Goal: Navigation & Orientation: Find specific page/section

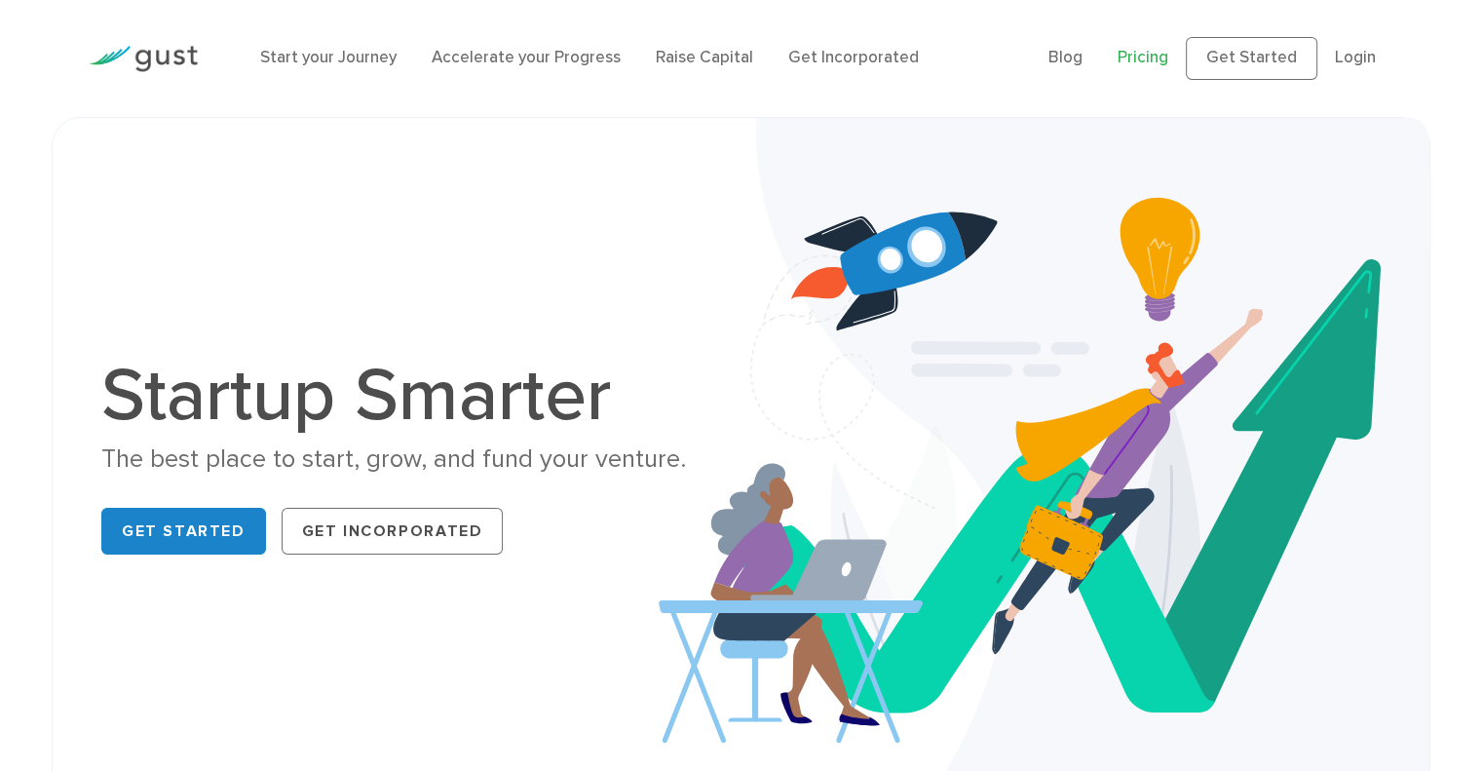
click at [1168, 57] on link "Pricing" at bounding box center [1142, 57] width 51 height 19
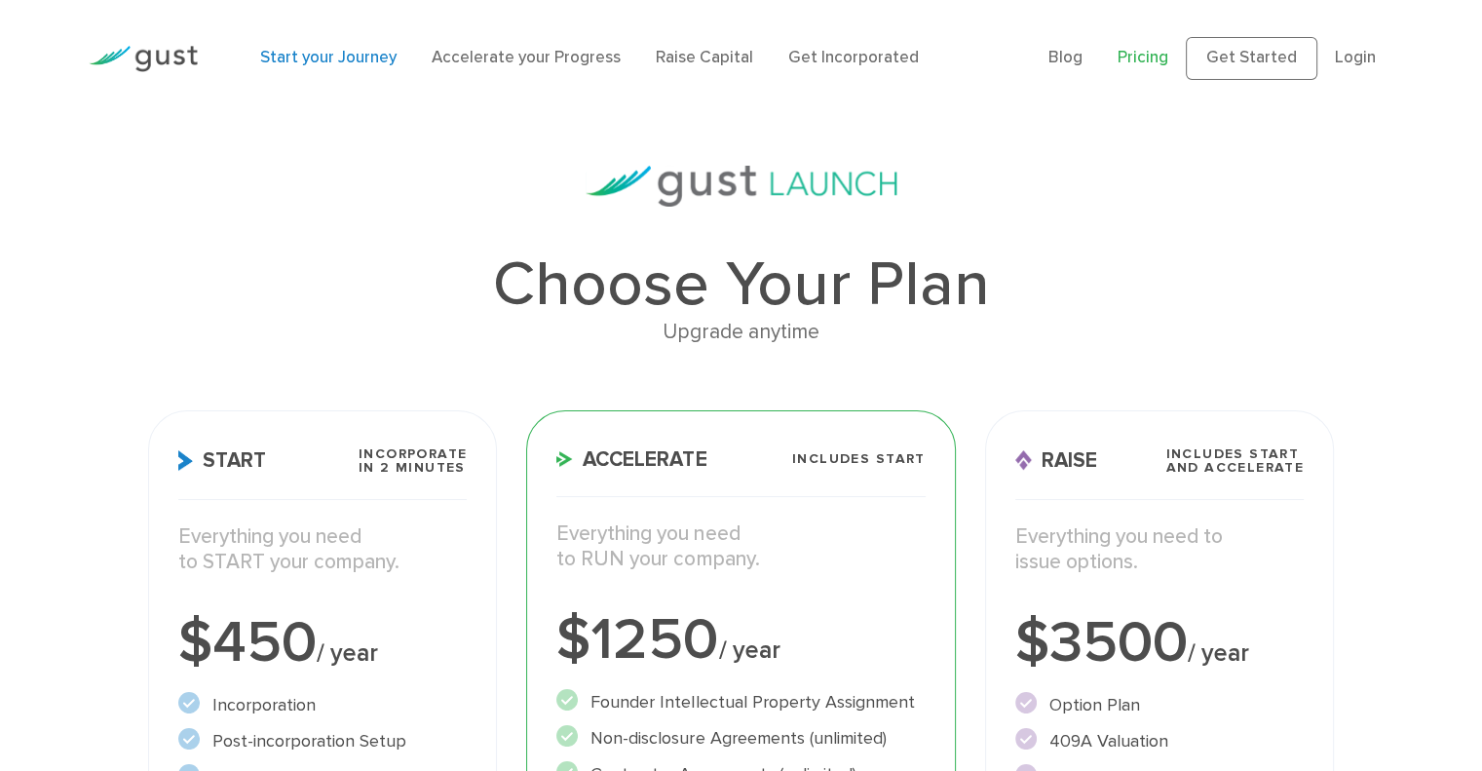
click at [315, 57] on link "Start your Journey" at bounding box center [328, 57] width 136 height 19
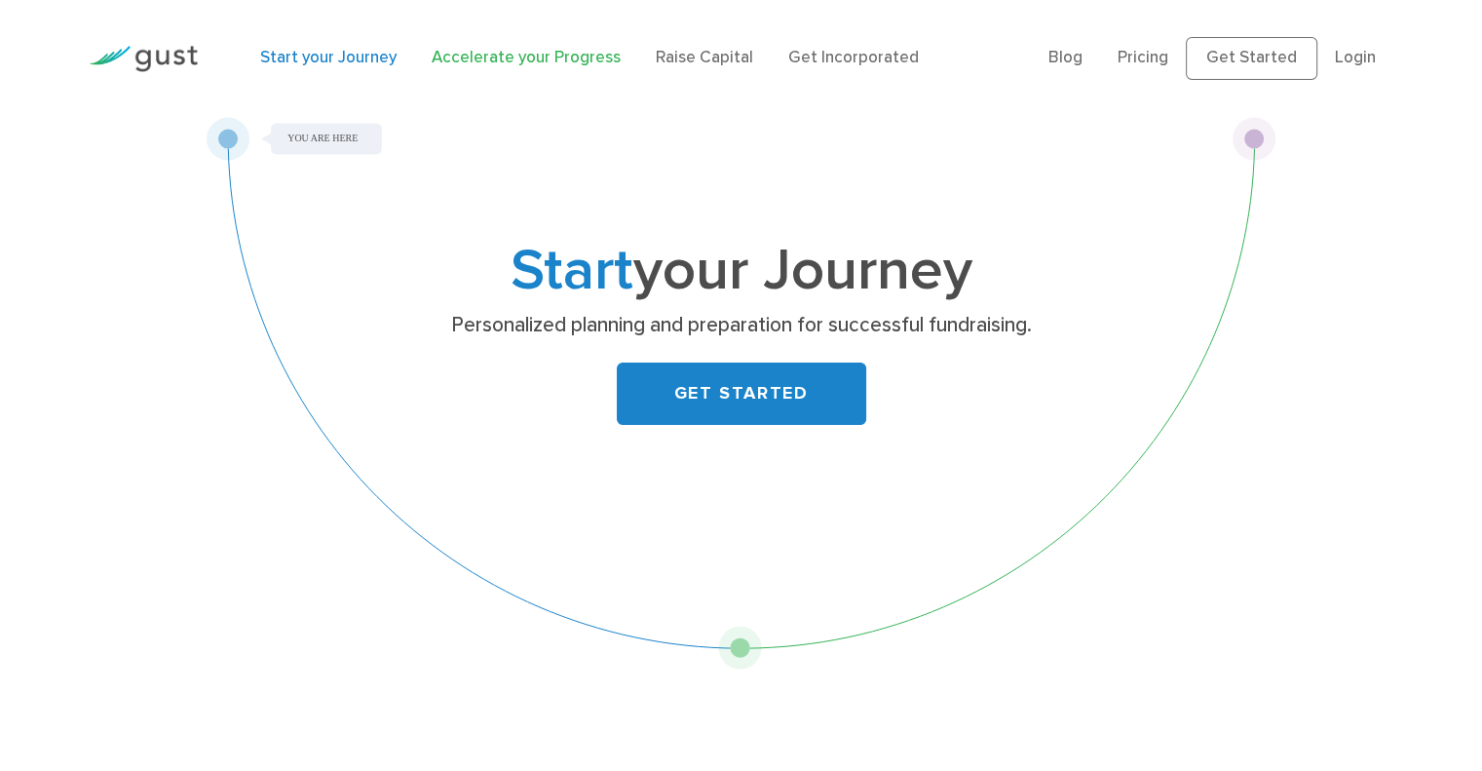
click at [543, 57] on link "Accelerate your Progress" at bounding box center [526, 57] width 189 height 19
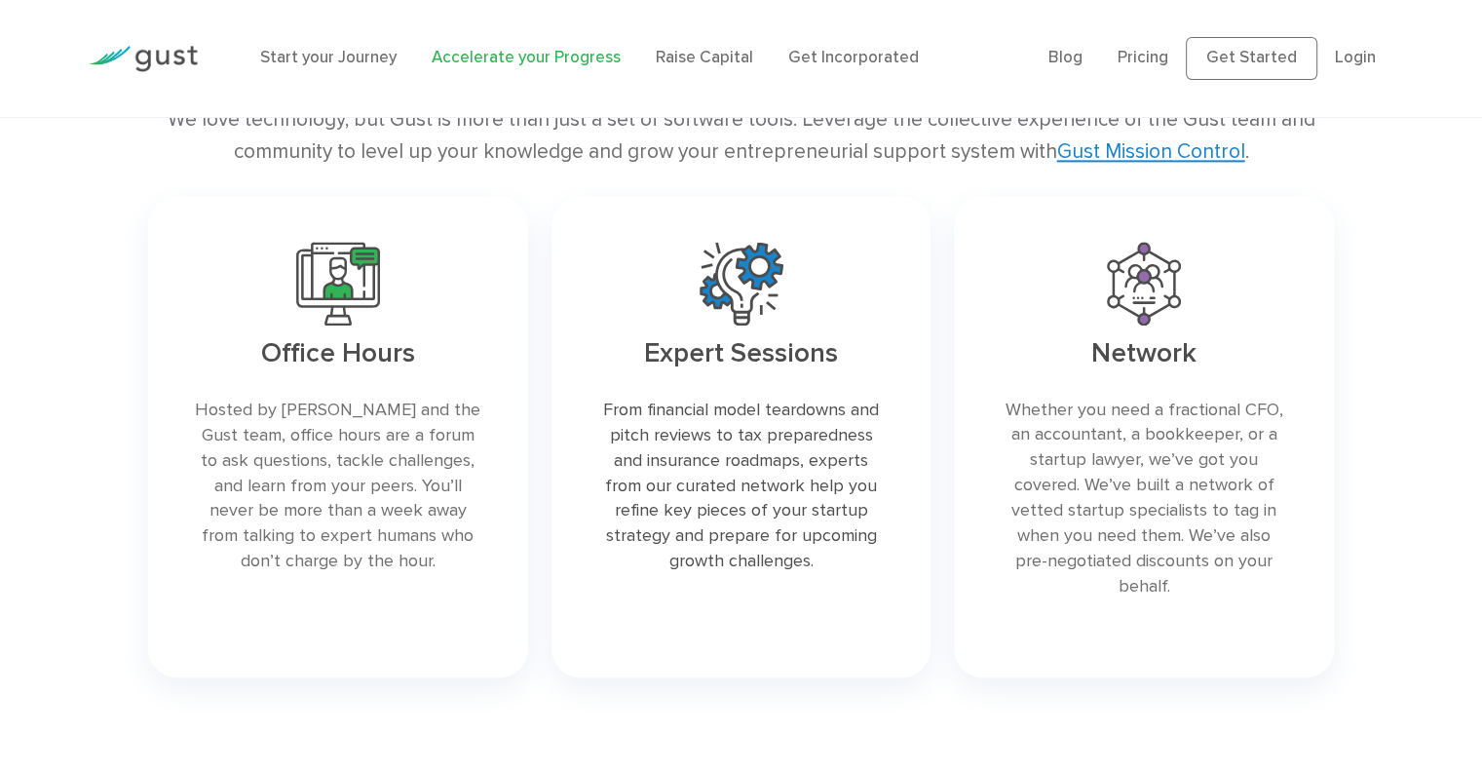
scroll to position [2825, 0]
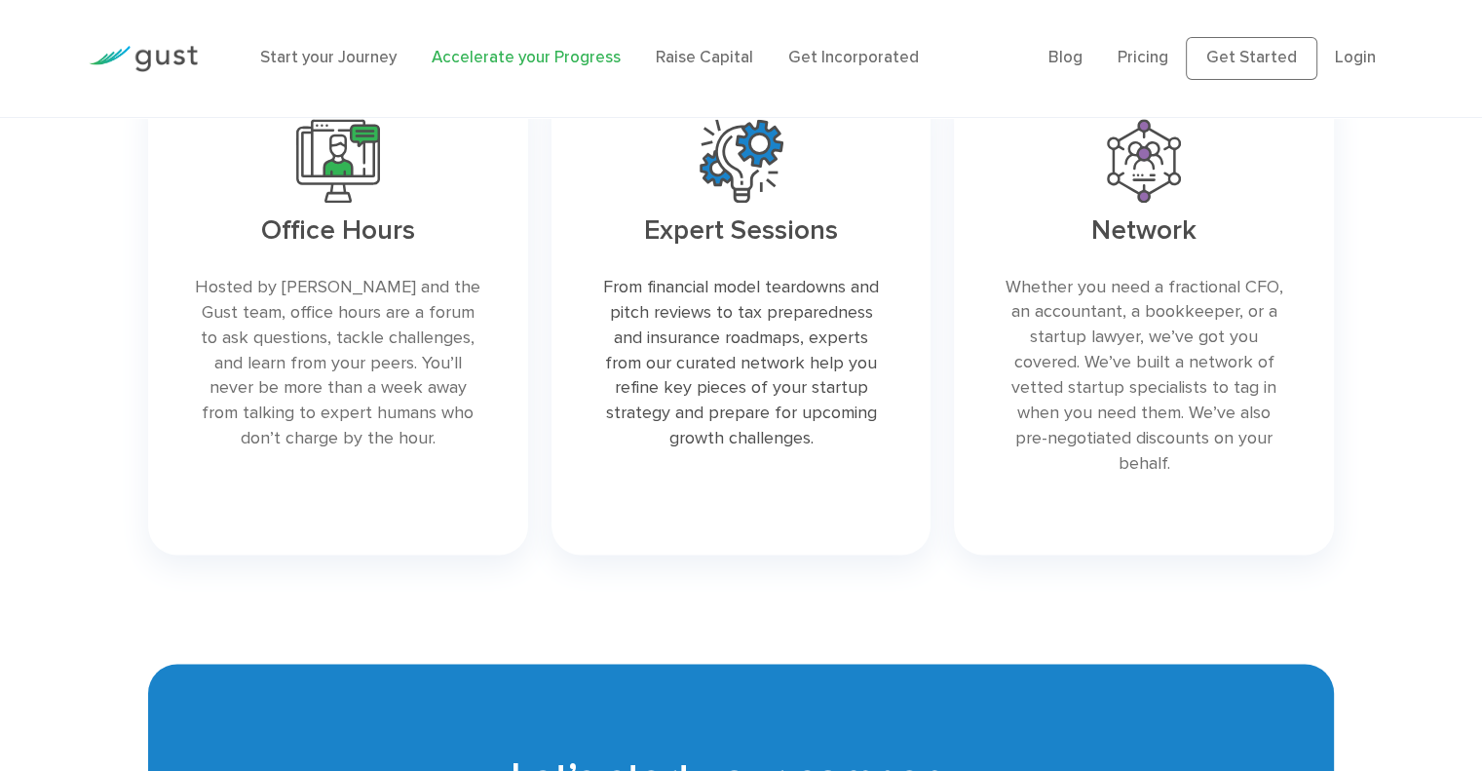
click at [132, 68] on img at bounding box center [143, 59] width 109 height 26
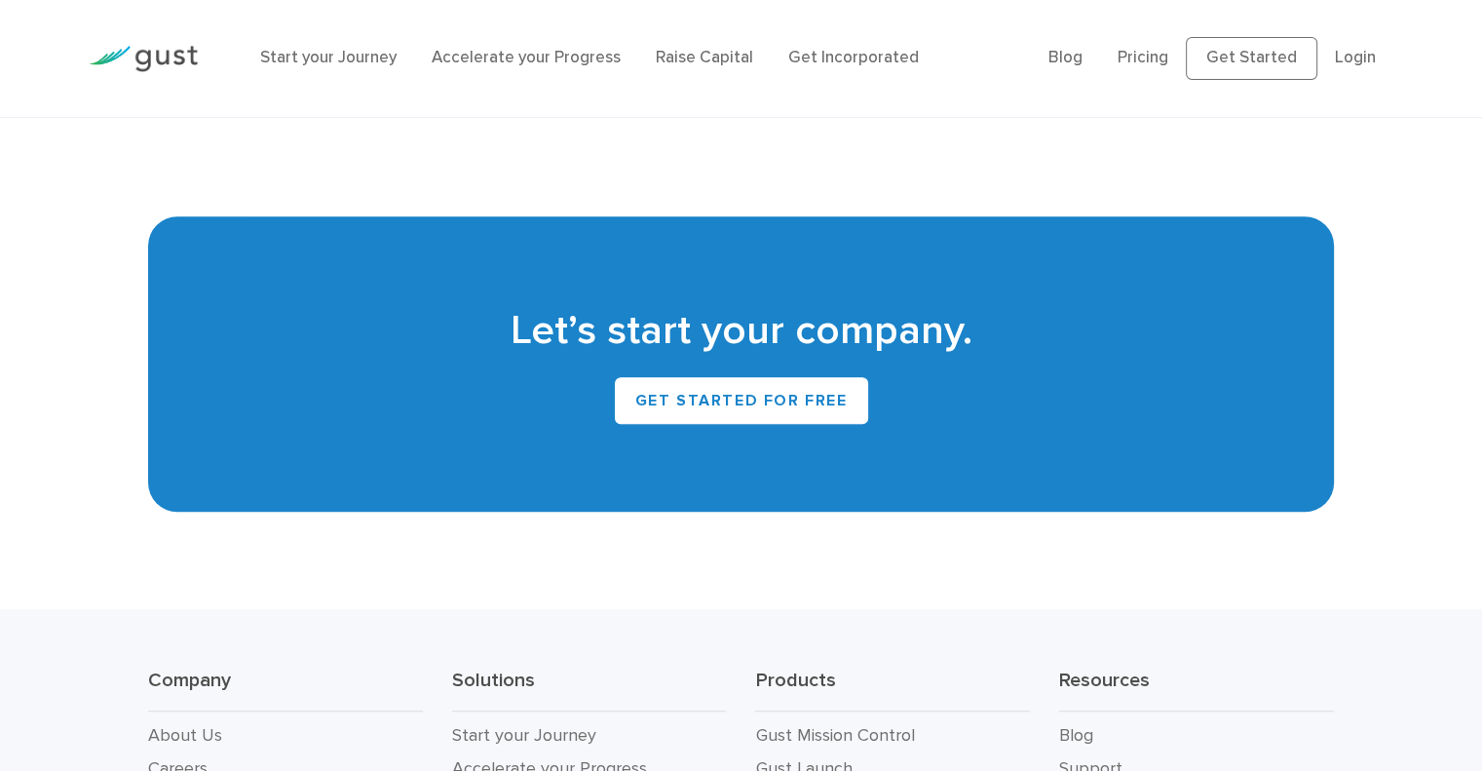
scroll to position [8875, 0]
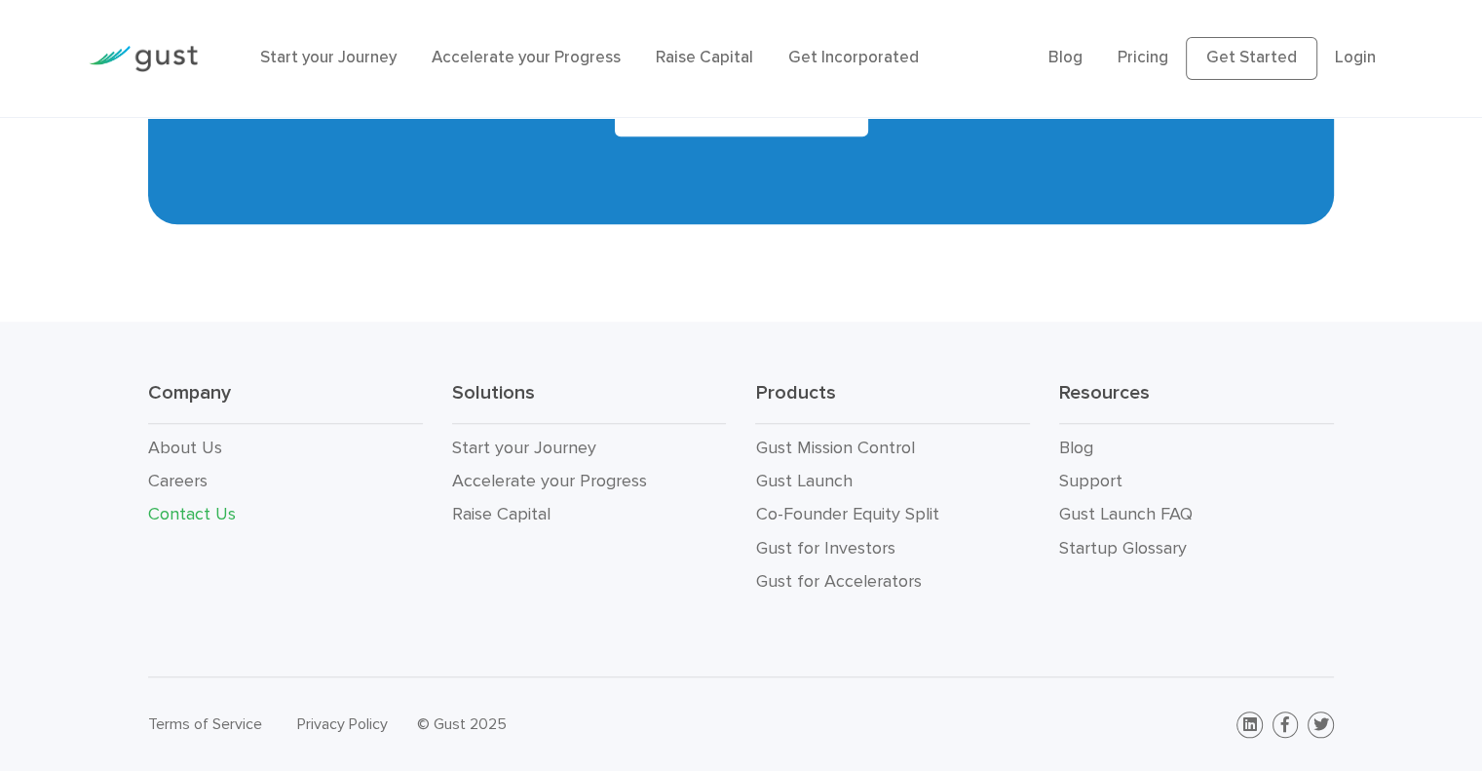
click at [184, 518] on link "Contact Us" at bounding box center [192, 514] width 88 height 20
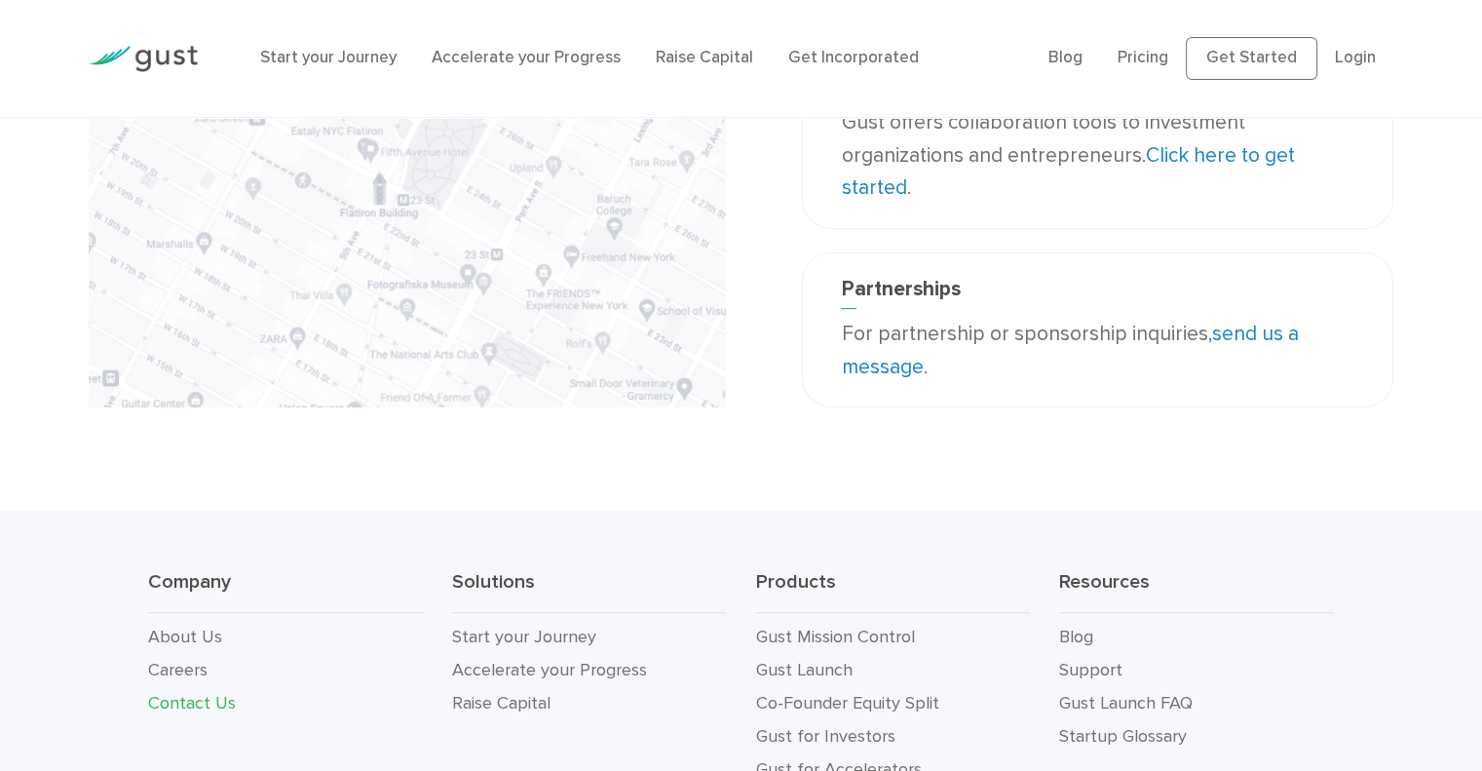
scroll to position [743, 0]
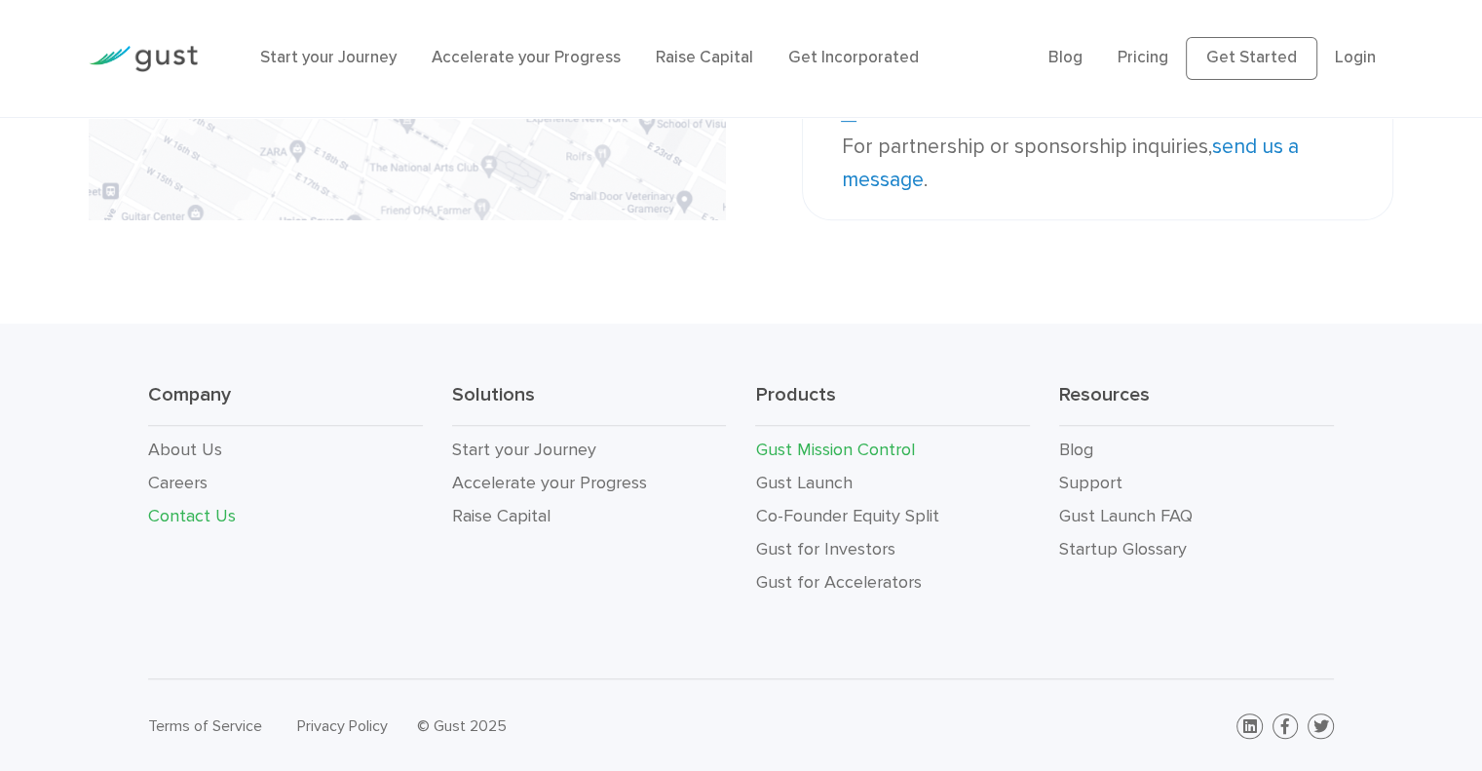
click at [818, 453] on link "Gust Mission Control" at bounding box center [834, 449] width 159 height 20
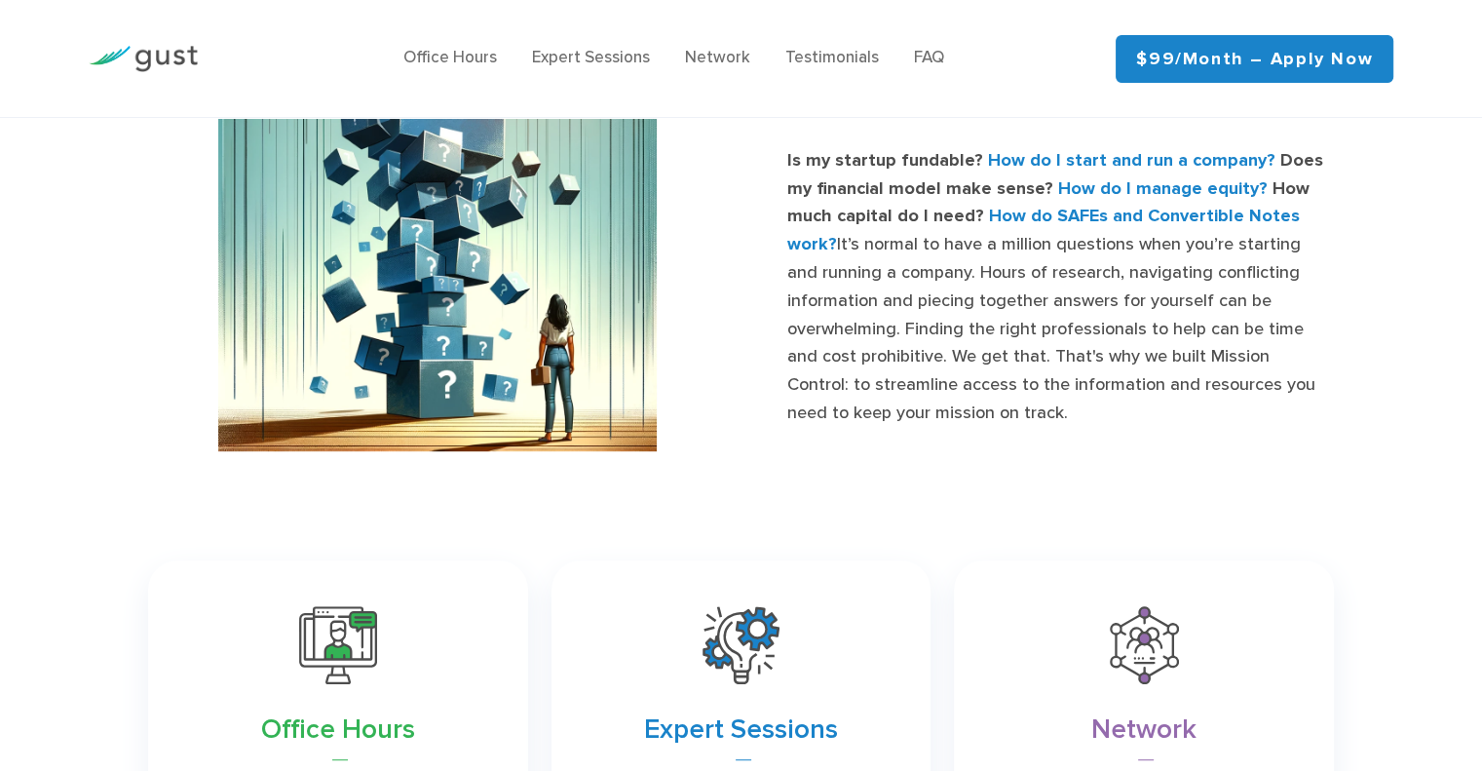
scroll to position [1354, 0]
